Goal: Task Accomplishment & Management: Use online tool/utility

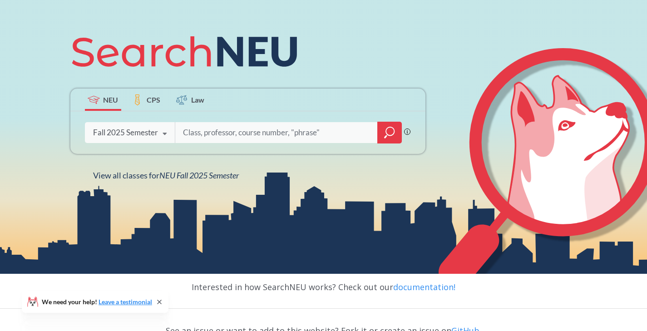
scroll to position [97, 0]
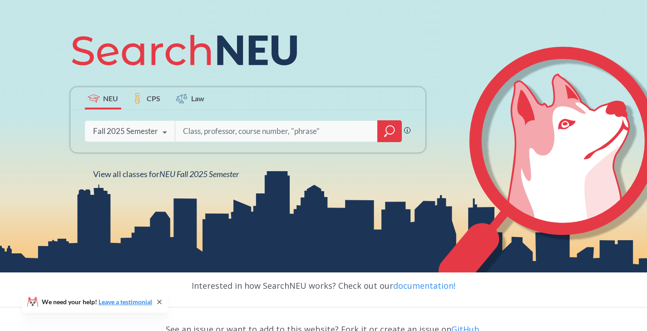
click at [243, 135] on input "search" at bounding box center [276, 131] width 189 height 19
type input "valuations"
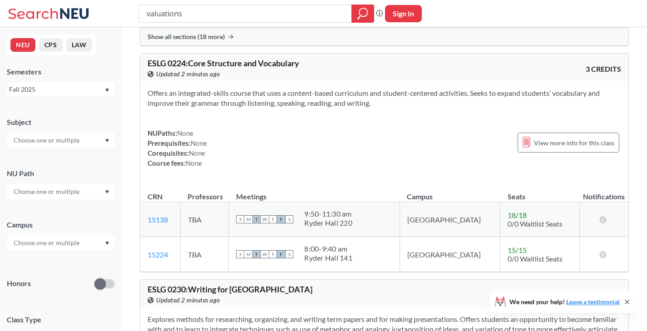
scroll to position [1210, 0]
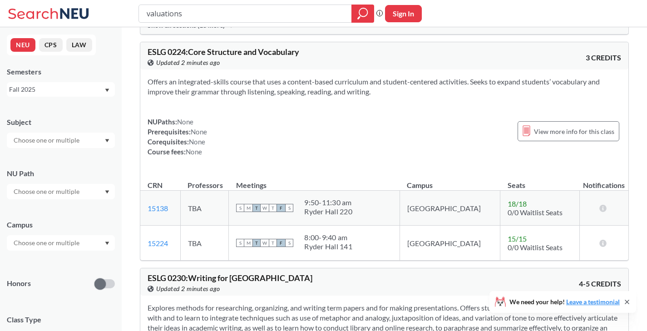
click at [209, 17] on input "valuations" at bounding box center [245, 13] width 199 height 15
type input "4410"
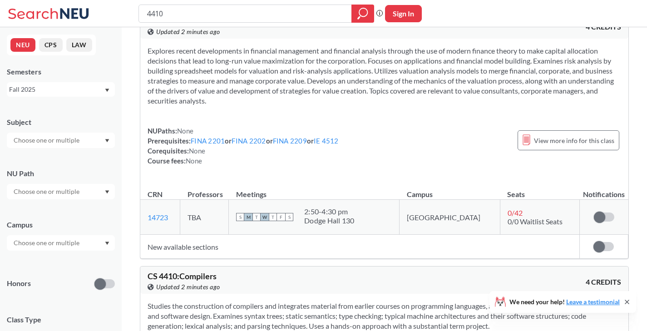
scroll to position [264, 0]
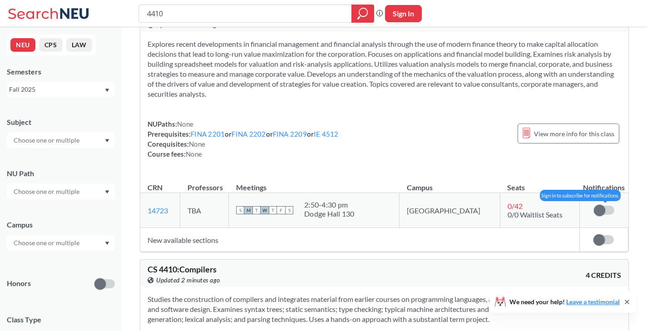
click at [605, 209] on span at bounding box center [599, 210] width 11 height 11
click at [594, 206] on input "checkbox" at bounding box center [594, 206] width 0 height 0
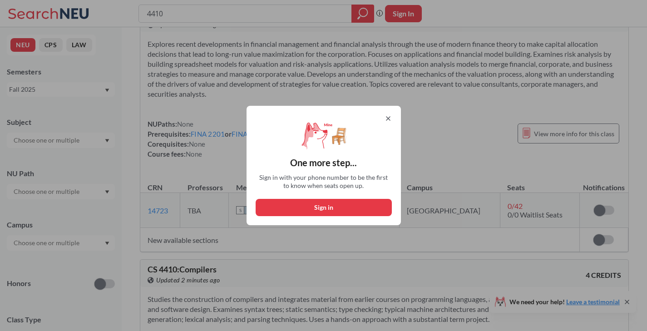
click at [380, 203] on button "Sign in" at bounding box center [324, 207] width 136 height 17
select select "US"
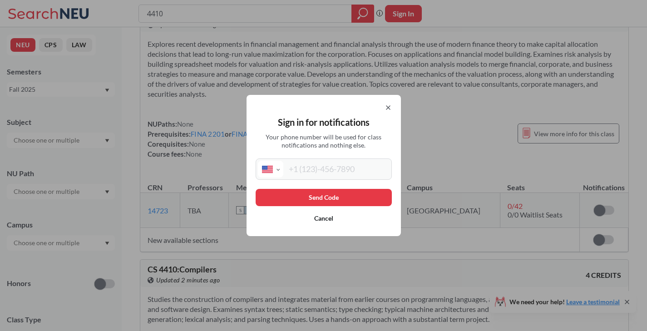
click at [353, 174] on input "tel" at bounding box center [337, 169] width 106 height 17
type input "[PHONE_NUMBER]"
click at [277, 164] on select "International [GEOGRAPHIC_DATA] [GEOGRAPHIC_DATA] [GEOGRAPHIC_DATA] [GEOGRAPHIC…" at bounding box center [270, 169] width 25 height 17
select select "US"
click at [261, 161] on select "International [GEOGRAPHIC_DATA] [GEOGRAPHIC_DATA] [GEOGRAPHIC_DATA] [GEOGRAPHIC…" at bounding box center [270, 169] width 25 height 17
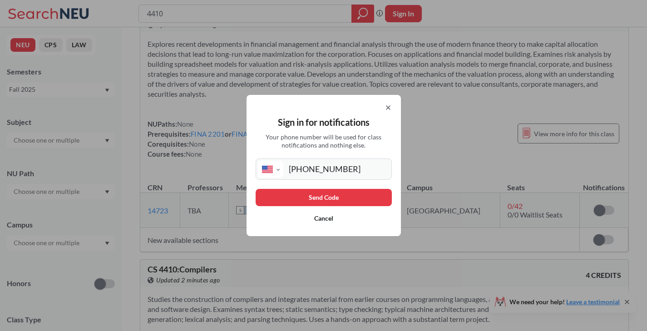
click at [315, 202] on button "Send Code" at bounding box center [324, 197] width 136 height 17
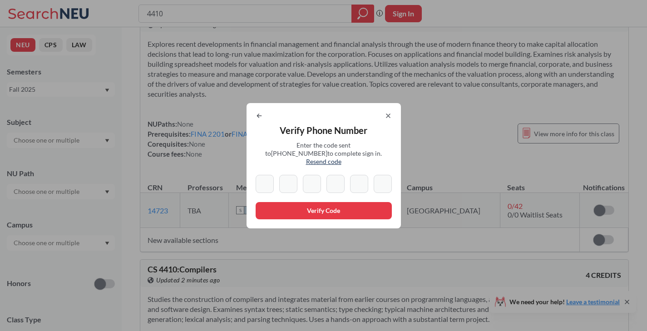
type input "1"
type input "4"
type input "6"
type input "7"
type input "4"
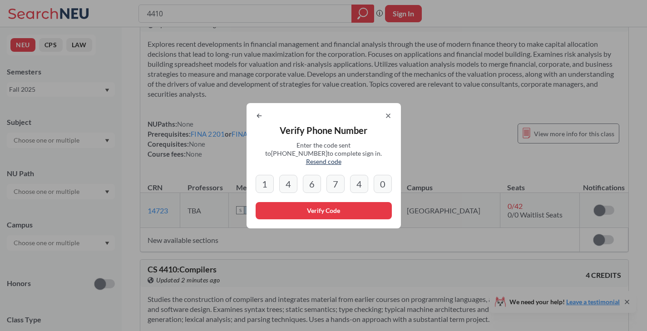
type input "0"
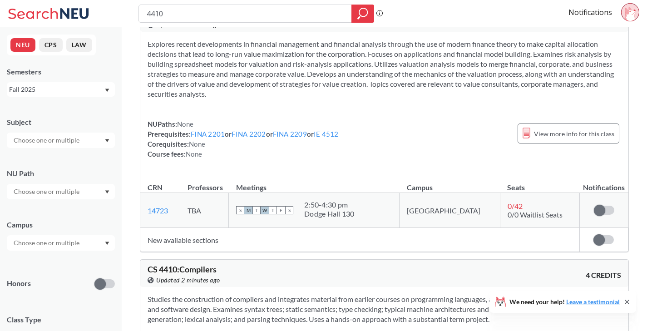
click at [599, 203] on td "Subscribe to notifications for this section" at bounding box center [604, 210] width 49 height 35
click at [599, 204] on td "Subscribe to notifications for this section" at bounding box center [604, 210] width 49 height 35
click at [599, 209] on span at bounding box center [599, 210] width 11 height 11
click at [594, 206] on input "checkbox" at bounding box center [594, 206] width 0 height 0
click at [598, 233] on td "Subscribe to notifications for this section" at bounding box center [604, 240] width 49 height 24
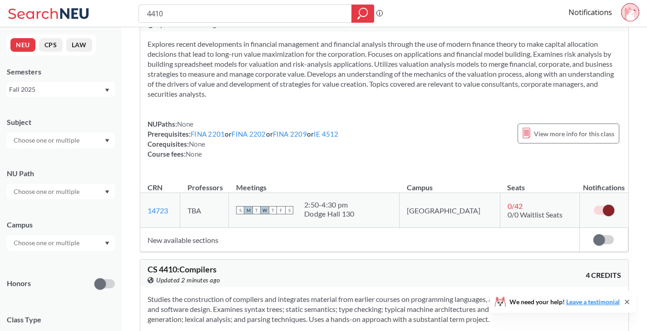
click at [614, 243] on div at bounding box center [604, 239] width 20 height 9
click at [479, 114] on div "Explores recent developments in financial management and financial analysis thr…" at bounding box center [384, 103] width 488 height 142
